Goal: Task Accomplishment & Management: Manage account settings

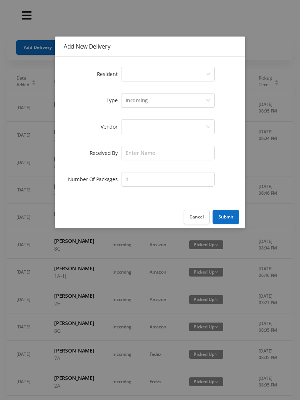
click at [30, 42] on div "Add New Delivery Resident Select a person Type Incoming Vendor Received By Numb…" at bounding box center [150, 200] width 300 height 400
click at [232, 218] on button "Submit" at bounding box center [226, 217] width 27 height 15
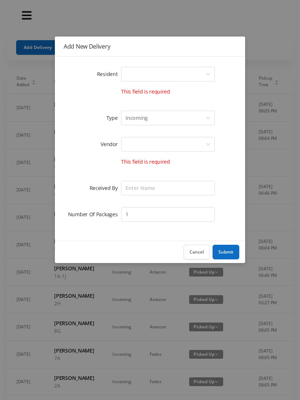
click at [196, 251] on button "Cancel" at bounding box center [197, 252] width 26 height 15
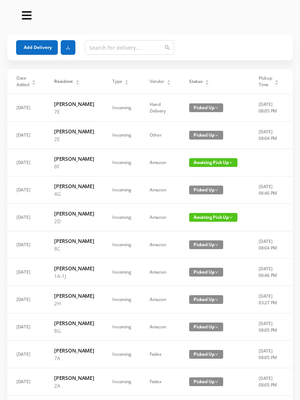
click at [208, 79] on div "Status" at bounding box center [199, 81] width 20 height 7
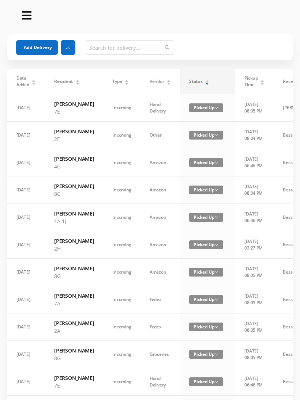
click at [202, 85] on div "Status" at bounding box center [199, 81] width 20 height 7
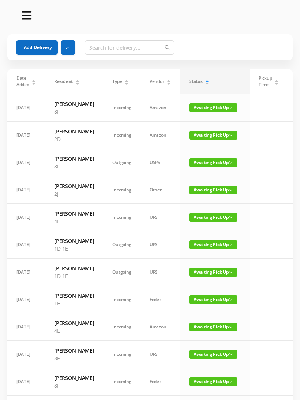
click at [211, 167] on span "Awaiting Pick Up" at bounding box center [213, 162] width 48 height 9
click at [203, 210] on link "Picked Up" at bounding box center [205, 208] width 48 height 12
click at [200, 109] on span "Awaiting Pick Up" at bounding box center [213, 108] width 48 height 9
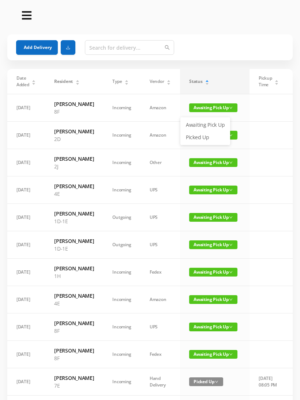
click at [202, 138] on link "Picked Up" at bounding box center [205, 138] width 48 height 12
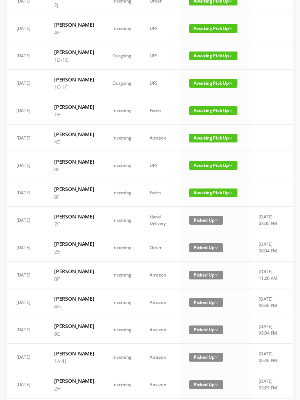
scroll to position [129, 0]
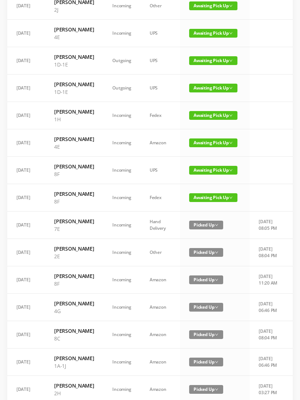
click at [206, 202] on span "Awaiting Pick Up" at bounding box center [213, 197] width 48 height 9
click at [201, 274] on link "Picked Up" at bounding box center [205, 274] width 48 height 12
click at [204, 175] on span "Awaiting Pick Up" at bounding box center [213, 170] width 48 height 9
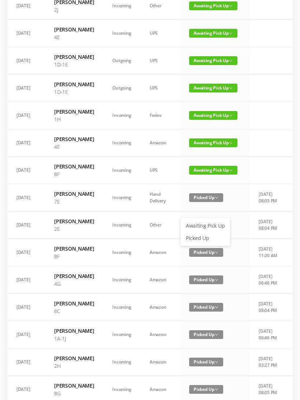
click at [205, 236] on link "Picked Up" at bounding box center [205, 239] width 48 height 12
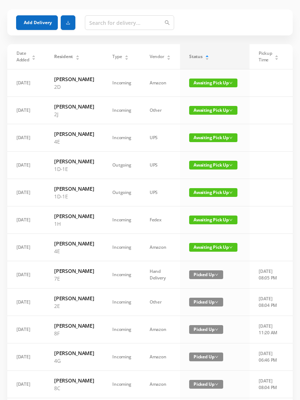
scroll to position [0, 0]
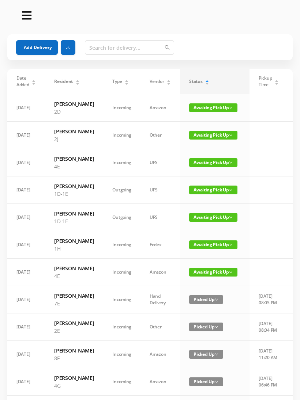
click at [0, 87] on html "Deliveries Got Feedback? Email Us Now Add Delivery Date Added Resident Type Ven…" at bounding box center [150, 200] width 300 height 400
